Goal: Information Seeking & Learning: Learn about a topic

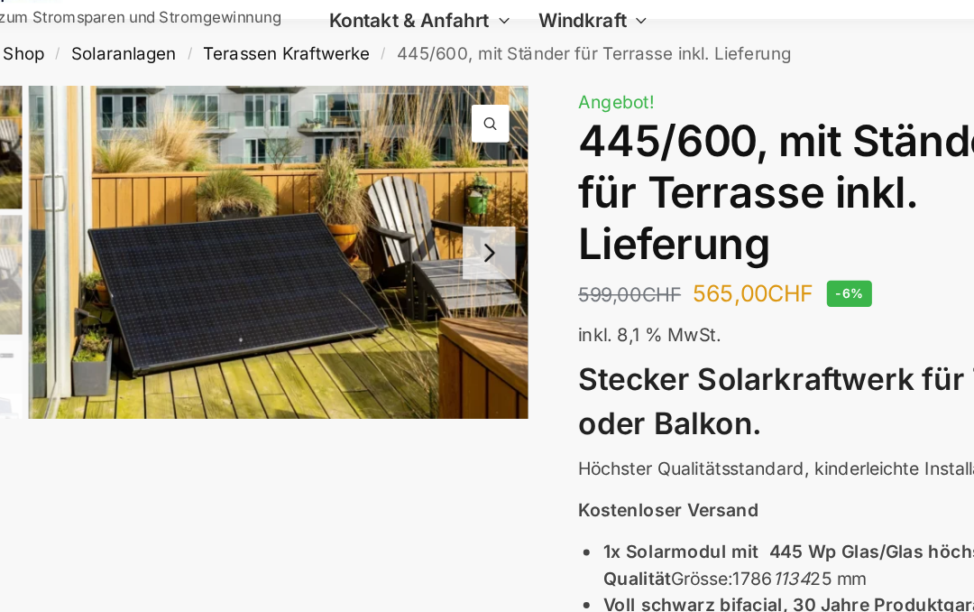
scroll to position [68, 107]
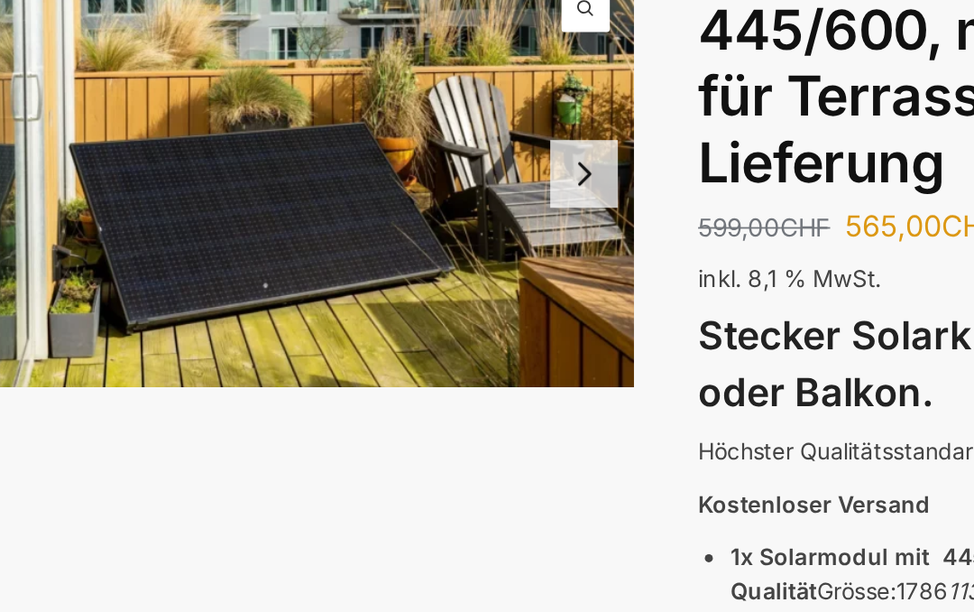
click at [440, 166] on button "Next slide" at bounding box center [459, 181] width 38 height 38
click at [440, 162] on button "Next slide" at bounding box center [459, 181] width 38 height 38
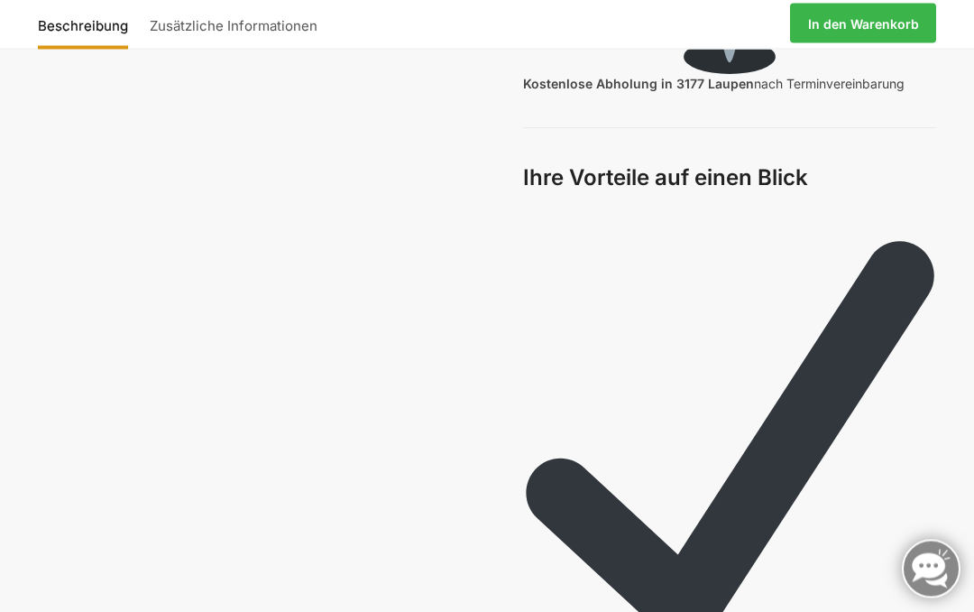
scroll to position [4300, 0]
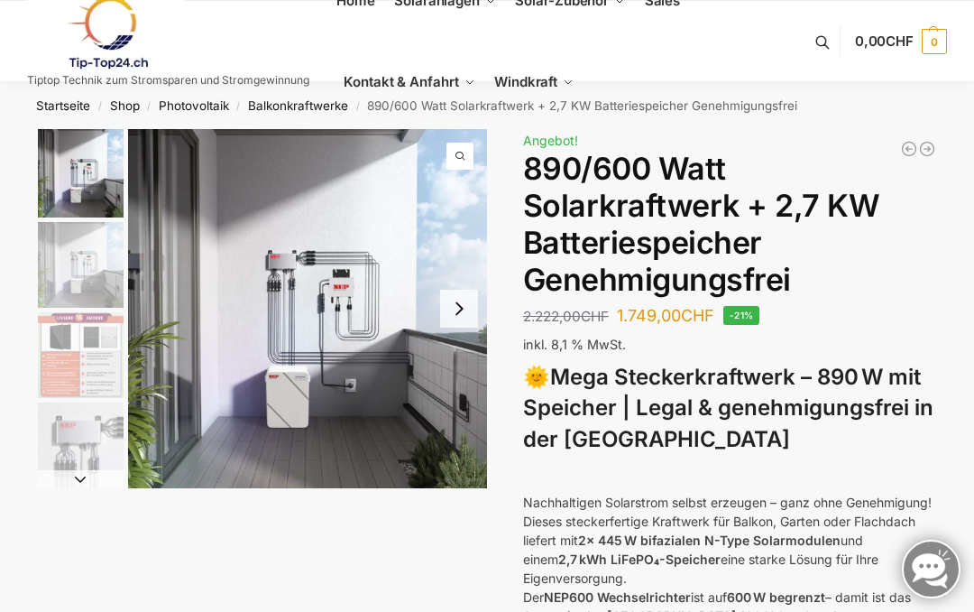
click at [459, 319] on button "Next slide" at bounding box center [459, 309] width 38 height 38
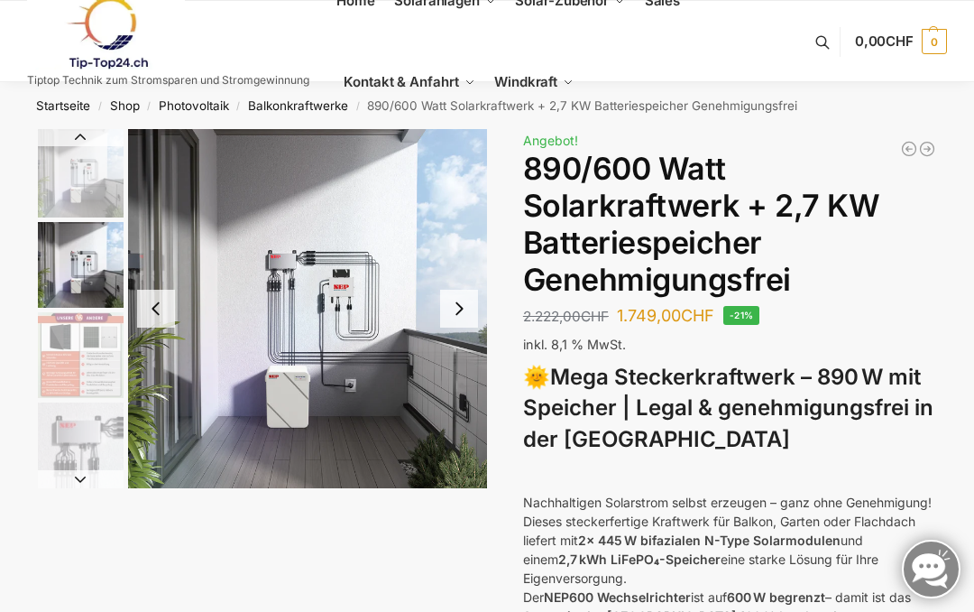
click at [465, 303] on button "Next slide" at bounding box center [459, 309] width 38 height 38
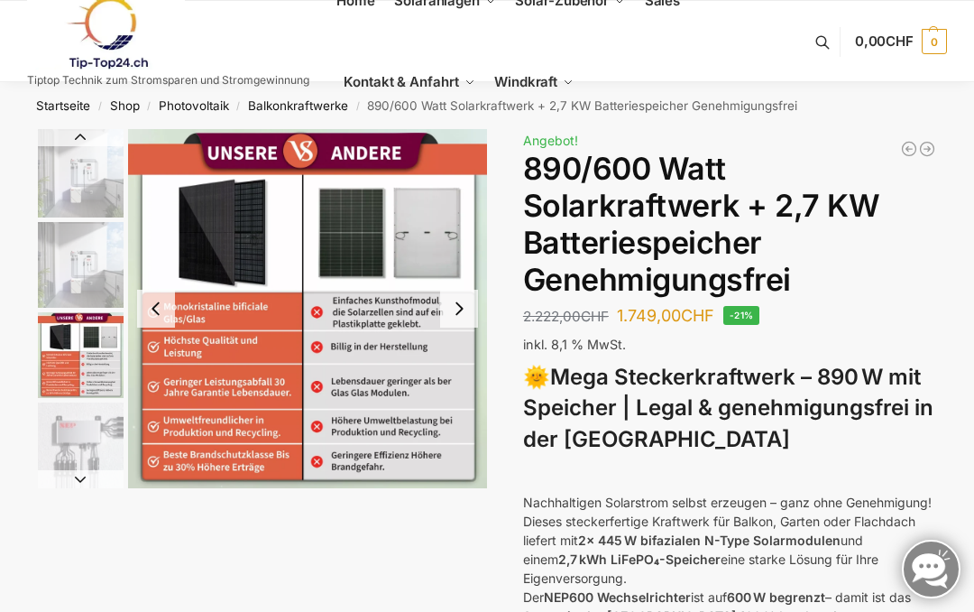
click at [455, 309] on button "Next slide" at bounding box center [459, 309] width 38 height 38
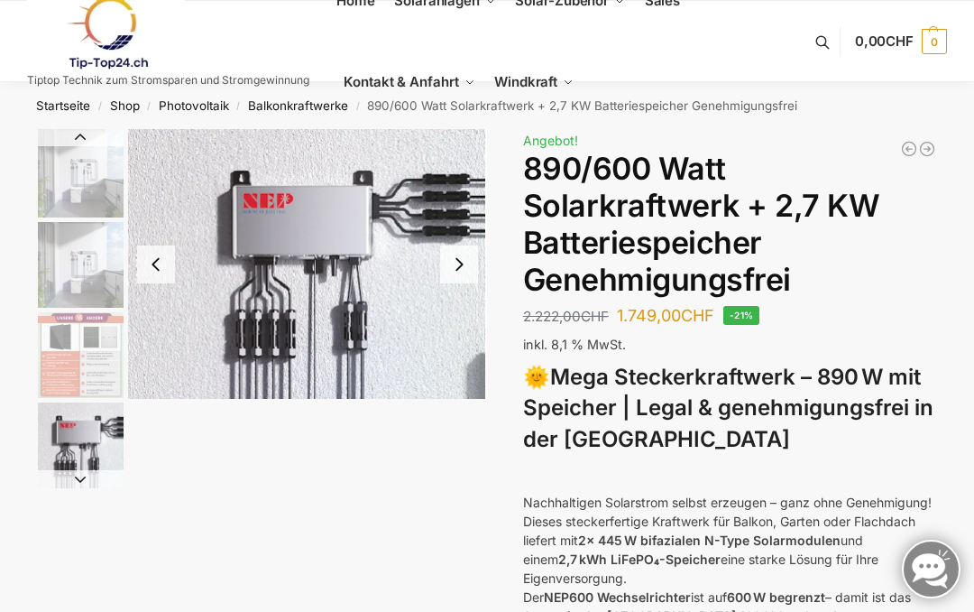
click at [459, 260] on button "Next slide" at bounding box center [459, 264] width 38 height 38
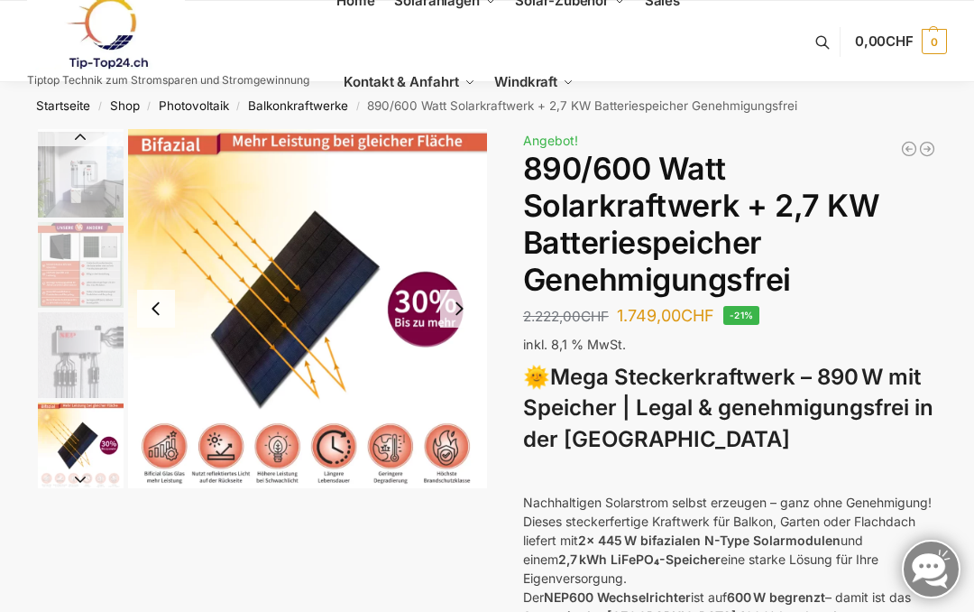
click at [469, 309] on button "Next slide" at bounding box center [459, 309] width 38 height 38
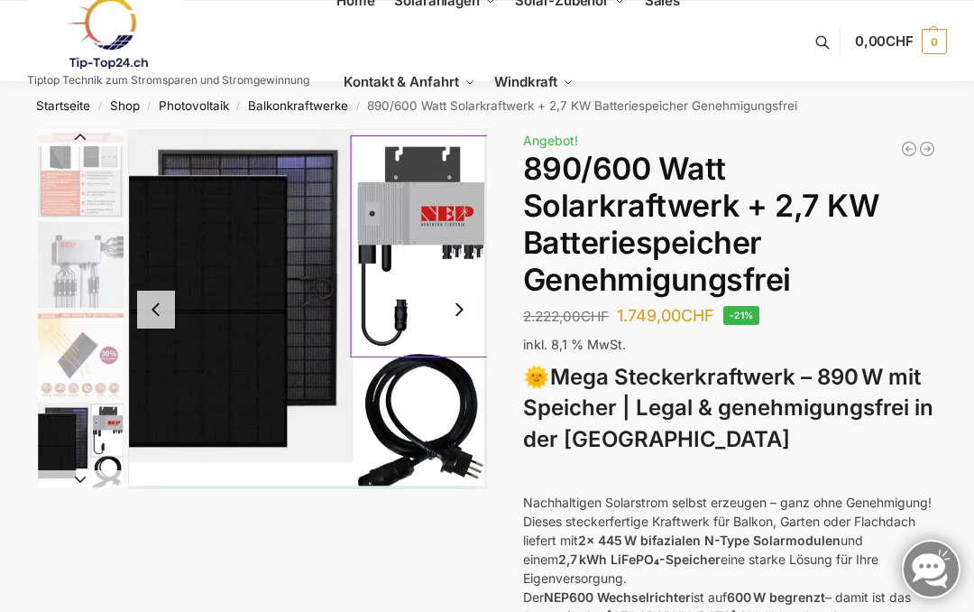
click at [465, 303] on button "Next slide" at bounding box center [459, 309] width 38 height 38
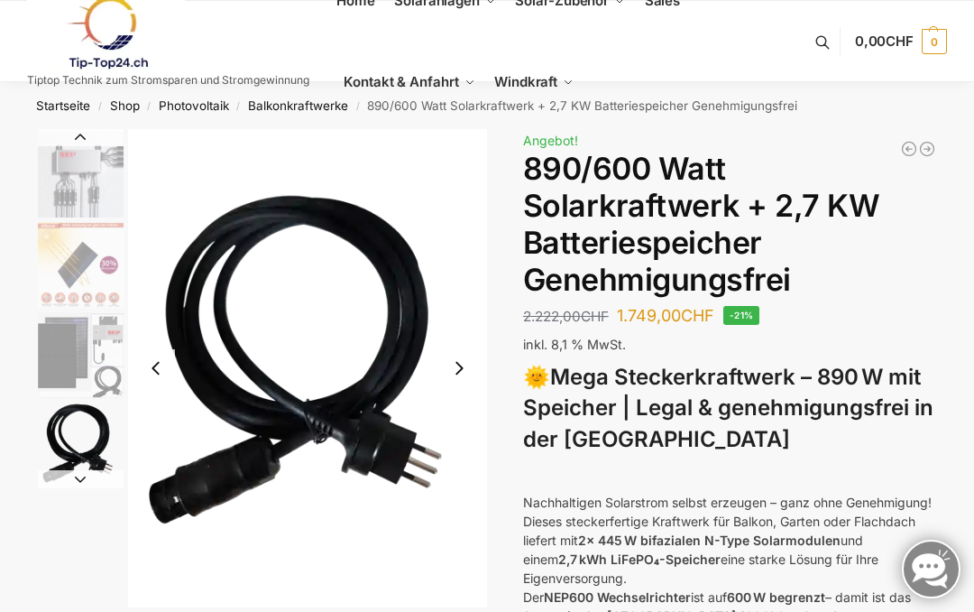
click at [445, 351] on button "Next slide" at bounding box center [459, 368] width 38 height 38
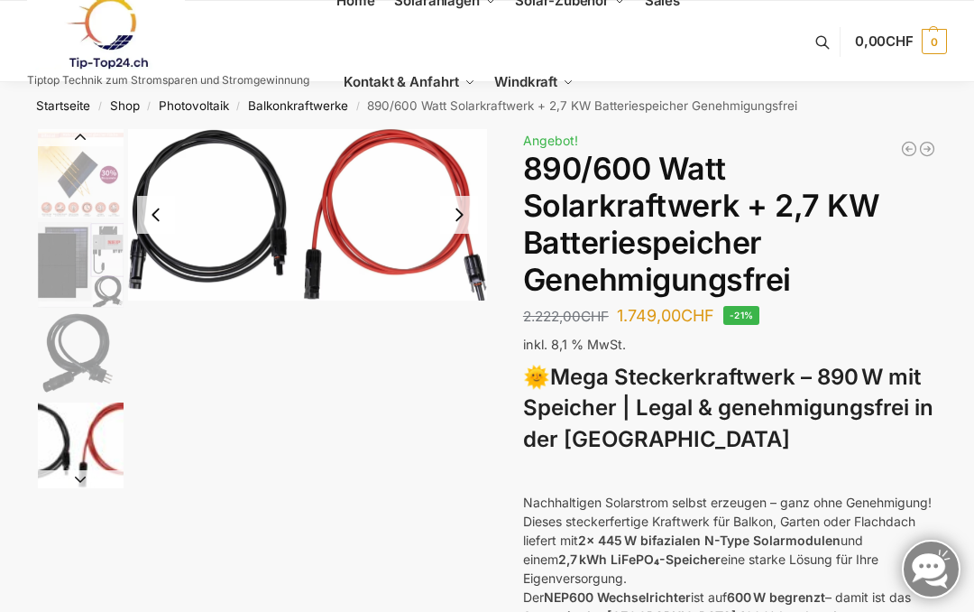
click at [474, 207] on button "Next slide" at bounding box center [459, 215] width 38 height 38
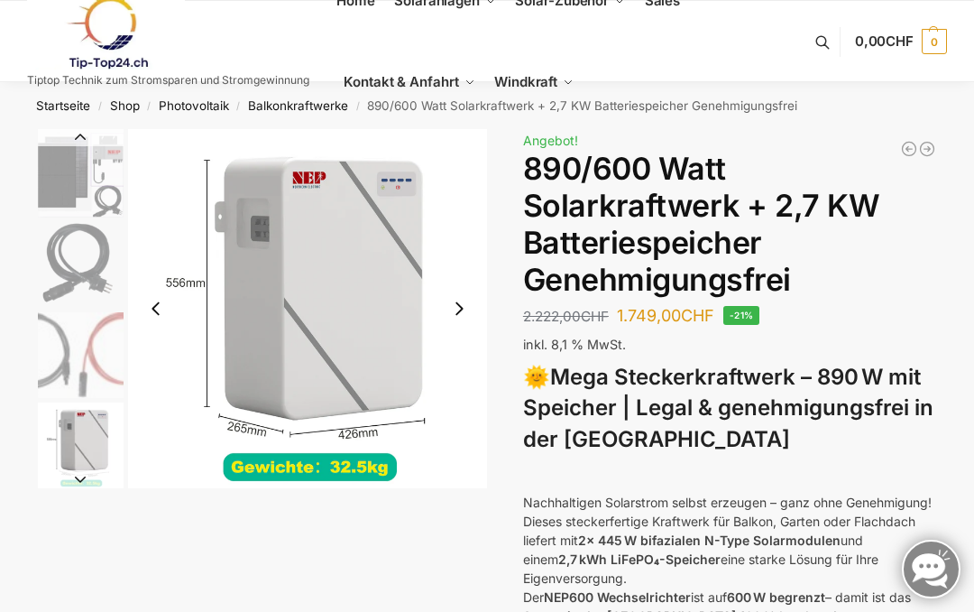
click at [458, 302] on button "Next slide" at bounding box center [459, 309] width 38 height 38
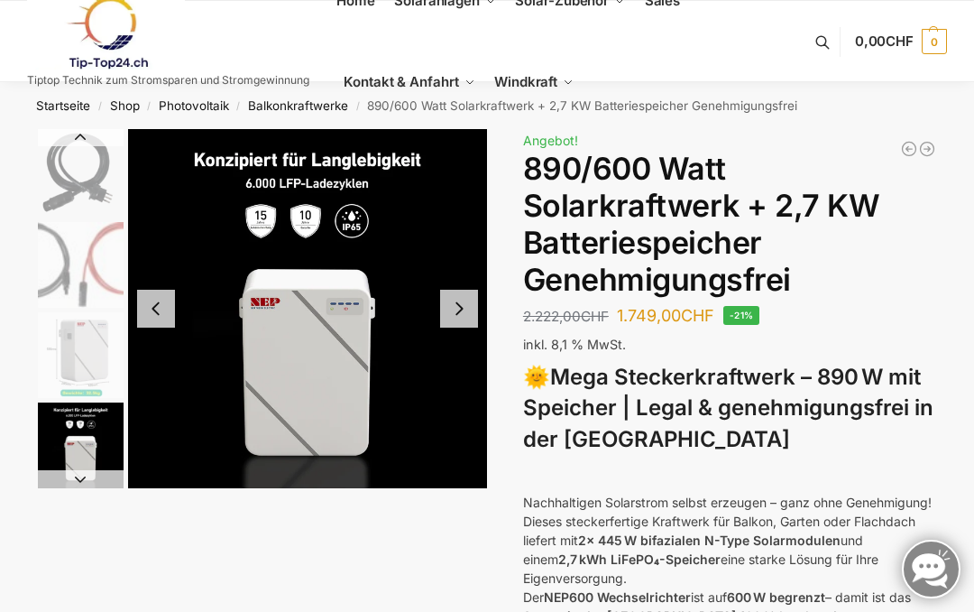
click at [453, 311] on button "Next slide" at bounding box center [459, 309] width 38 height 38
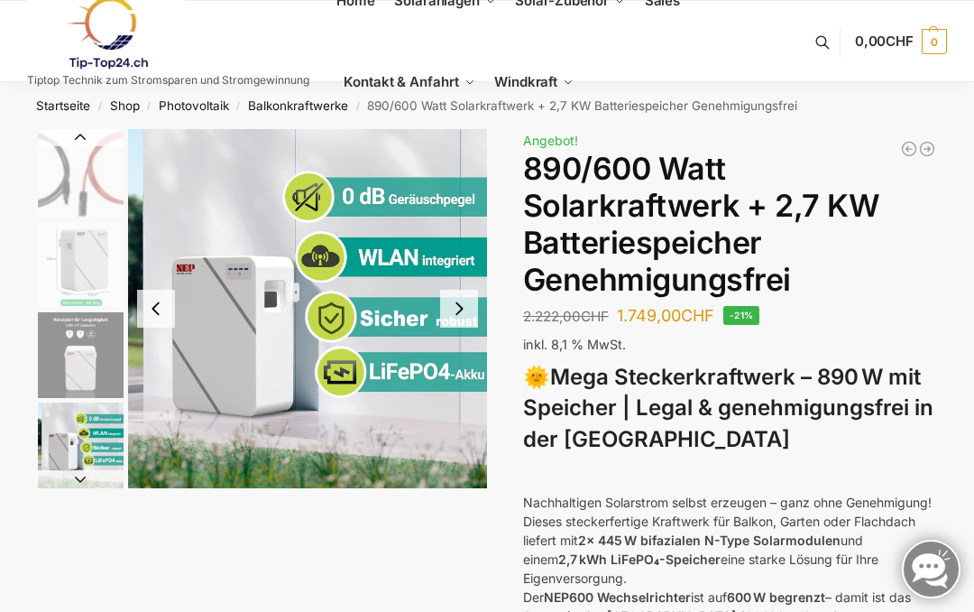
click at [461, 314] on button "Next slide" at bounding box center [459, 309] width 38 height 38
